Goal: Transaction & Acquisition: Purchase product/service

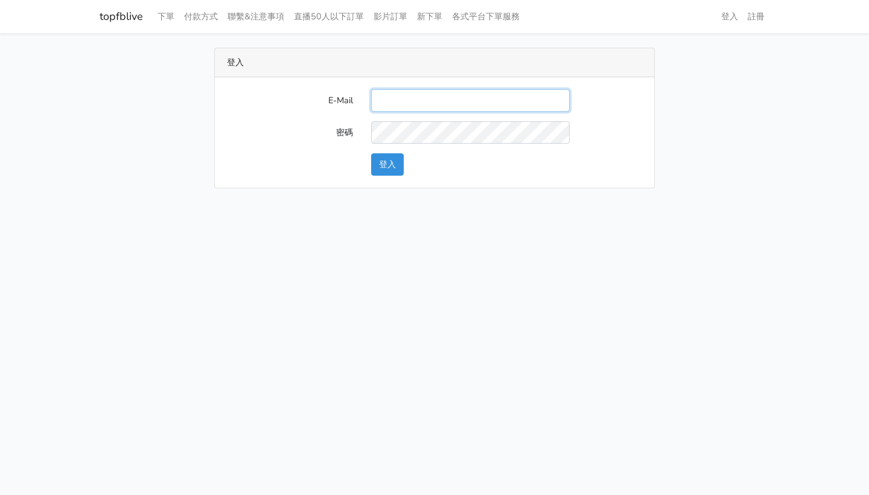
type input "[EMAIL_ADDRESS]"
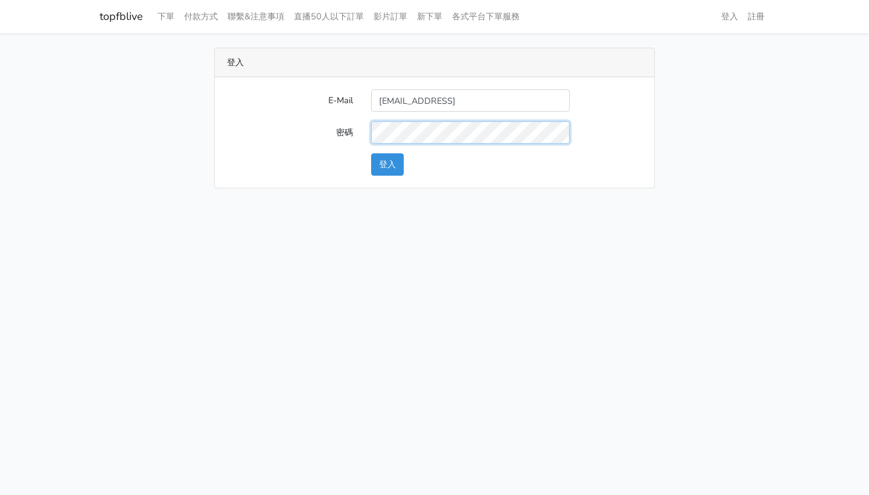
click at [388, 164] on button "登入" at bounding box center [387, 164] width 33 height 22
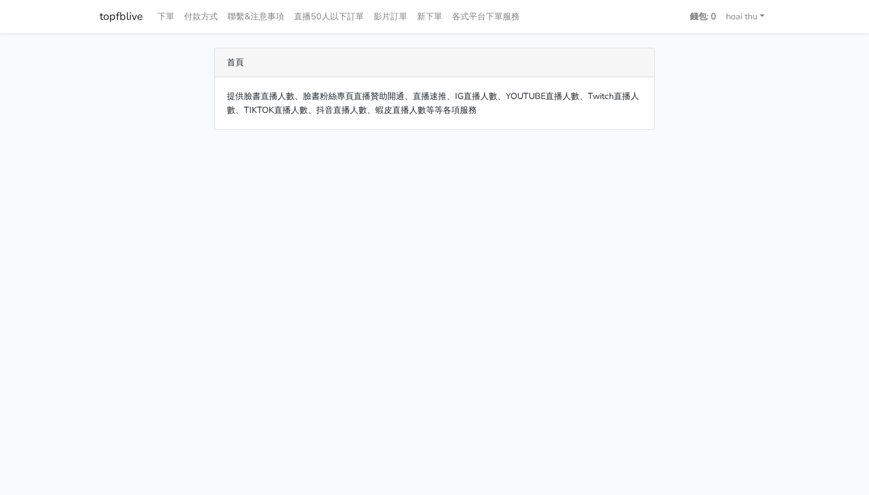
click at [243, 65] on div "首頁" at bounding box center [435, 62] width 440 height 29
click at [167, 14] on link "下單" at bounding box center [166, 17] width 27 height 24
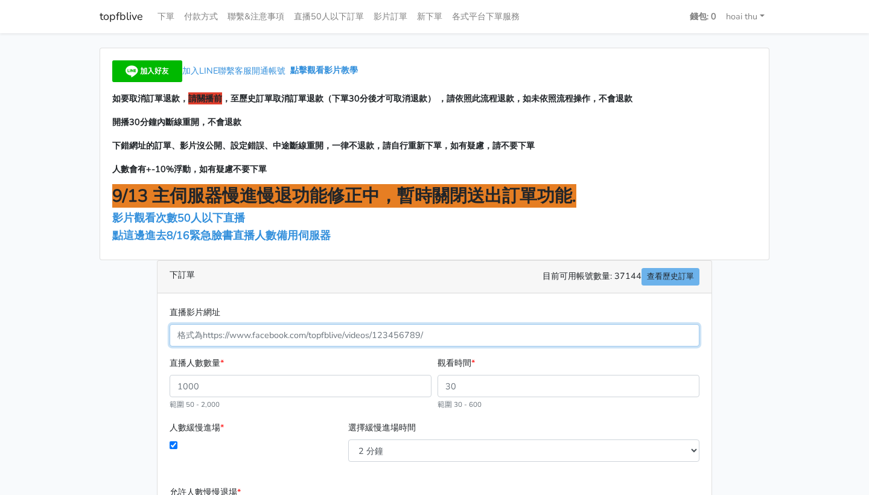
click at [210, 330] on input "直播影片網址" at bounding box center [435, 335] width 530 height 22
paste input "https://www.facebook.com/100086006806218/videos/3471033899699807"
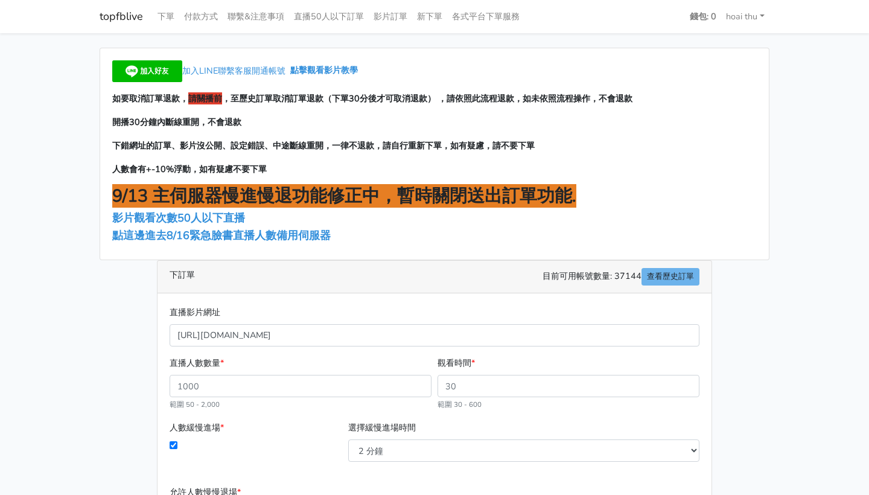
type input "3471033899699807"
click at [104, 322] on div "加入LINE聯繫客服開通帳號 點擊觀看影片教學 如要取消訂單退款， 請關播前 ，至歷史訂單取消訂單退款（下單30分後才可取消退款） ，請依照此流程退款，如未依…" at bounding box center [435, 348] width 688 height 601
